Goal: Navigation & Orientation: Find specific page/section

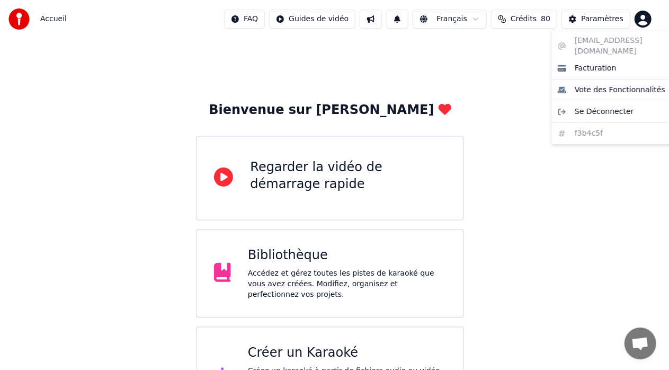
click at [652, 18] on html "Accueil FAQ Guides de vidéo Français Crédits 80 Paramètres Bienvenue sur Youka …" at bounding box center [334, 213] width 669 height 426
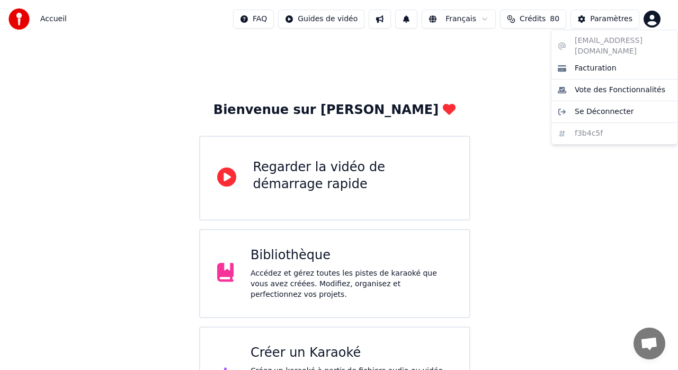
click at [608, 20] on html "Accueil FAQ Guides de vidéo Français Crédits 80 Paramètres Bienvenue sur Youka …" at bounding box center [339, 213] width 678 height 426
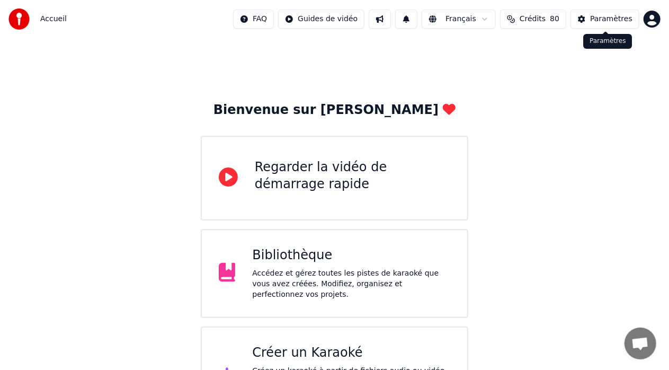
click at [606, 20] on div "Paramètres" at bounding box center [611, 19] width 42 height 11
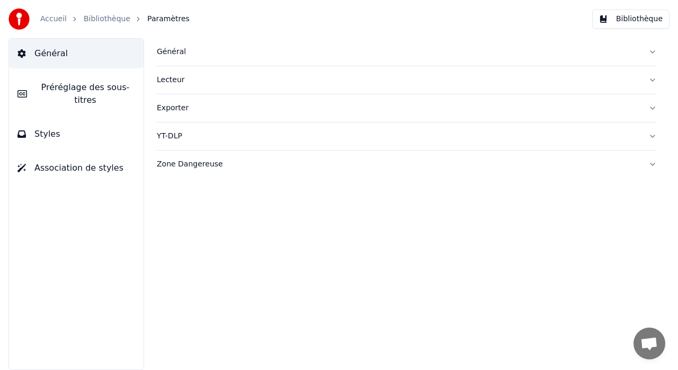
click at [624, 19] on button "Bibliothèque" at bounding box center [631, 19] width 77 height 19
